Goal: Task Accomplishment & Management: Use online tool/utility

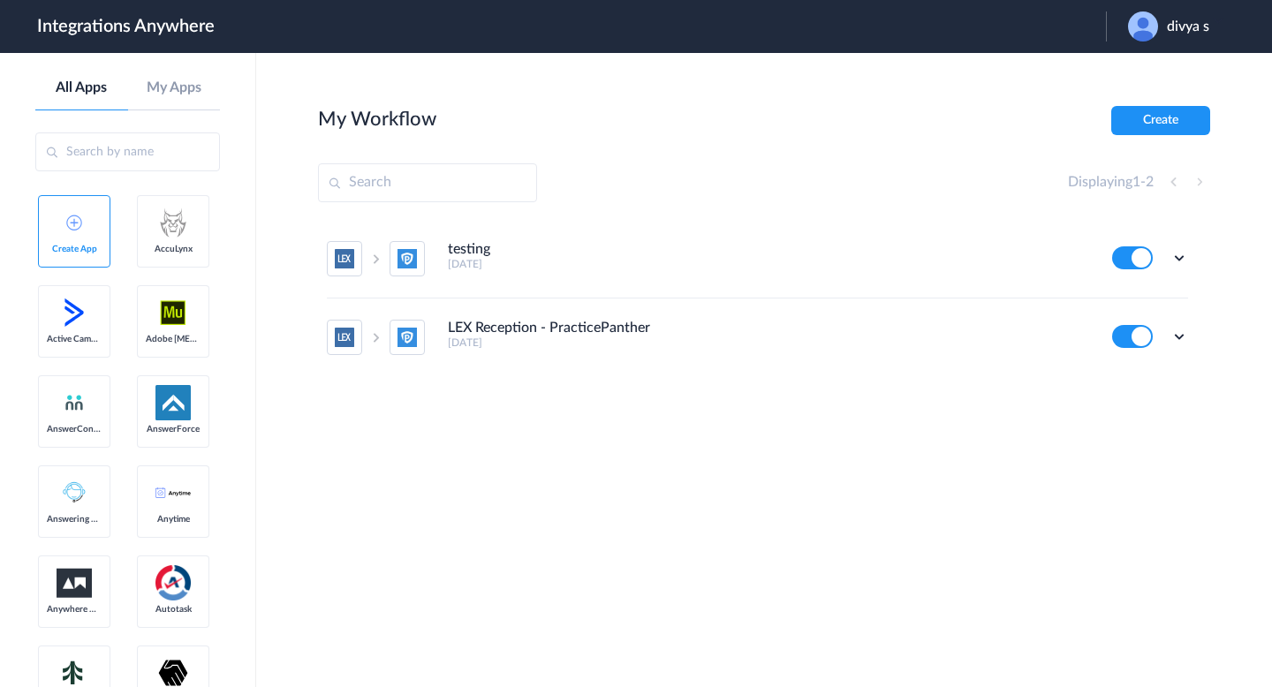
click at [876, 104] on main "My Workflow Create Displaying 1 - 2 testing 15 days ago Edit Task history Delet…" at bounding box center [764, 370] width 1016 height 634
click at [1187, 25] on span "divya s" at bounding box center [1188, 27] width 42 height 17
click at [930, 110] on div "My Workflow Create" at bounding box center [764, 120] width 892 height 29
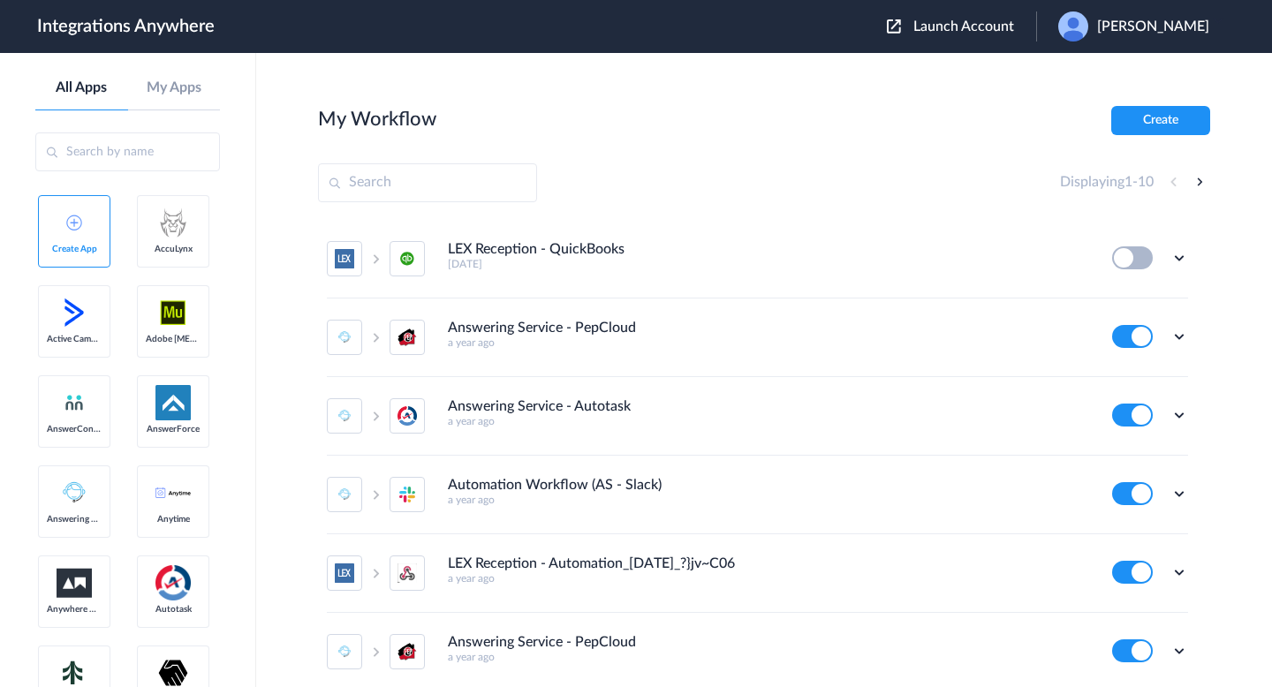
click at [502, 142] on section "My Workflow Create Displaying 1 - 10 LEX Reception - QuickBooks 2 months ago Ed…" at bounding box center [764, 423] width 892 height 634
click at [502, 31] on span "Nithya vadivel" at bounding box center [1153, 27] width 112 height 17
click at [502, 74] on link "Logout" at bounding box center [1068, 71] width 37 height 12
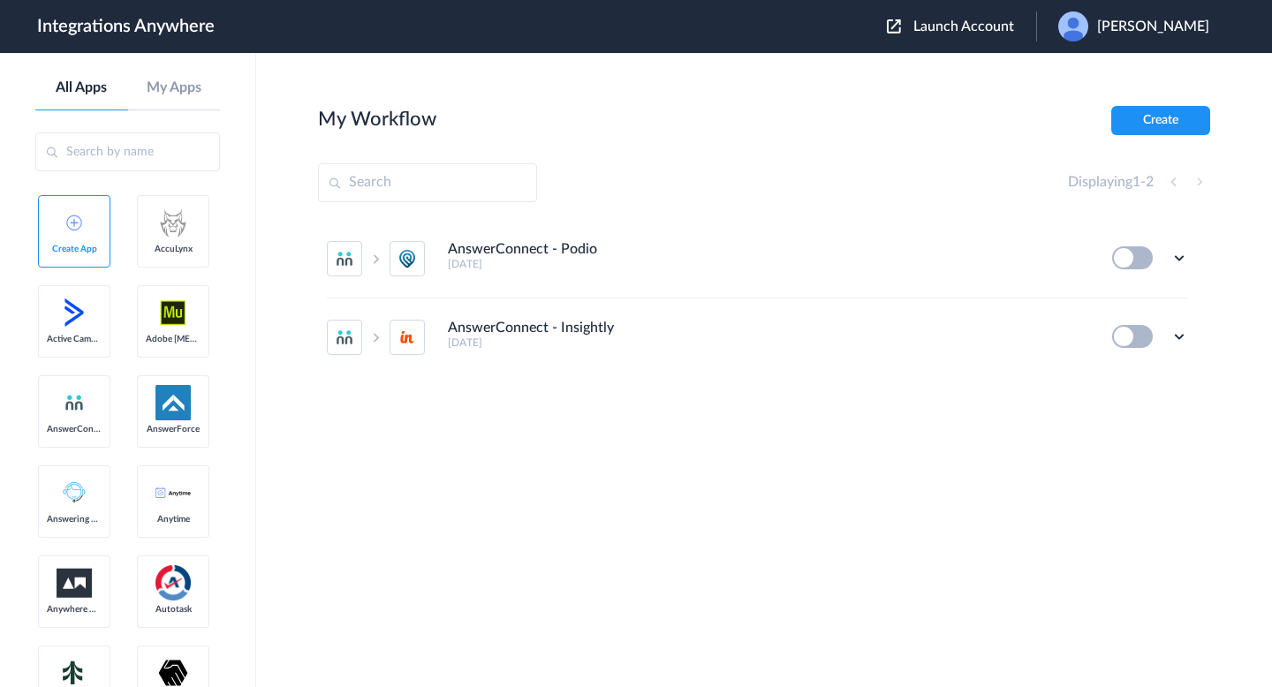
click at [878, 158] on section "My Workflow Create Displaying 1 - 2 AnswerConnect - Podio [DATE] Edit Task hist…" at bounding box center [764, 423] width 892 height 634
